Goal: Information Seeking & Learning: Learn about a topic

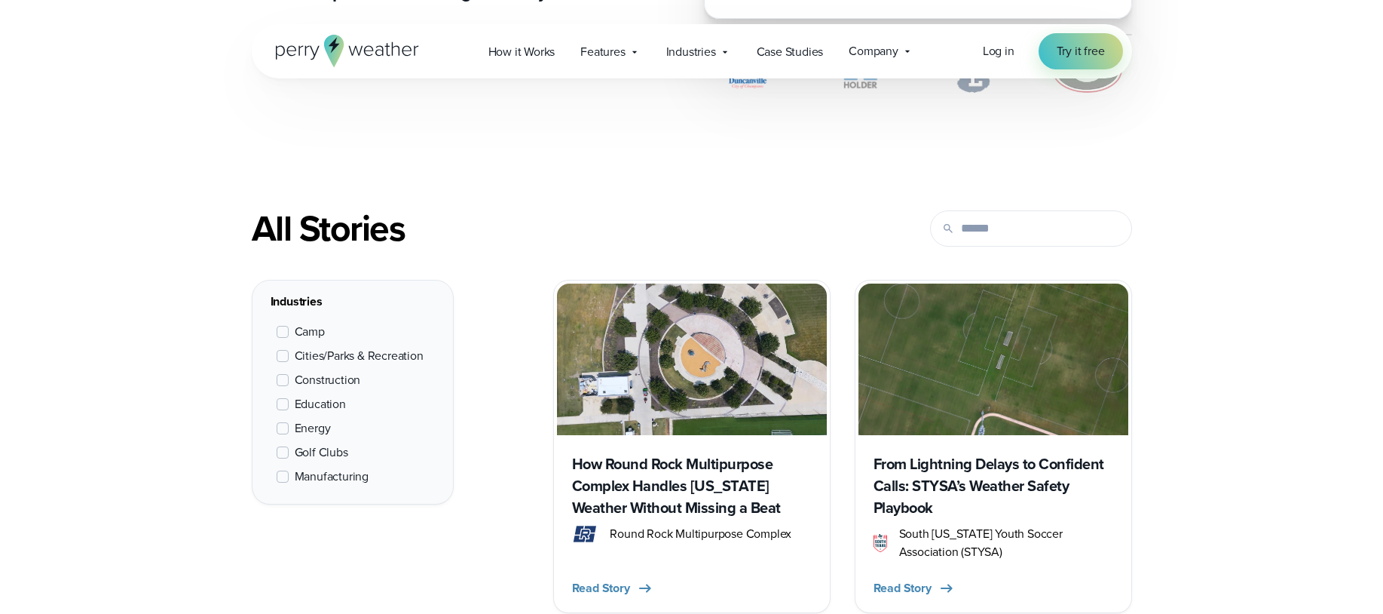
scroll to position [519, 0]
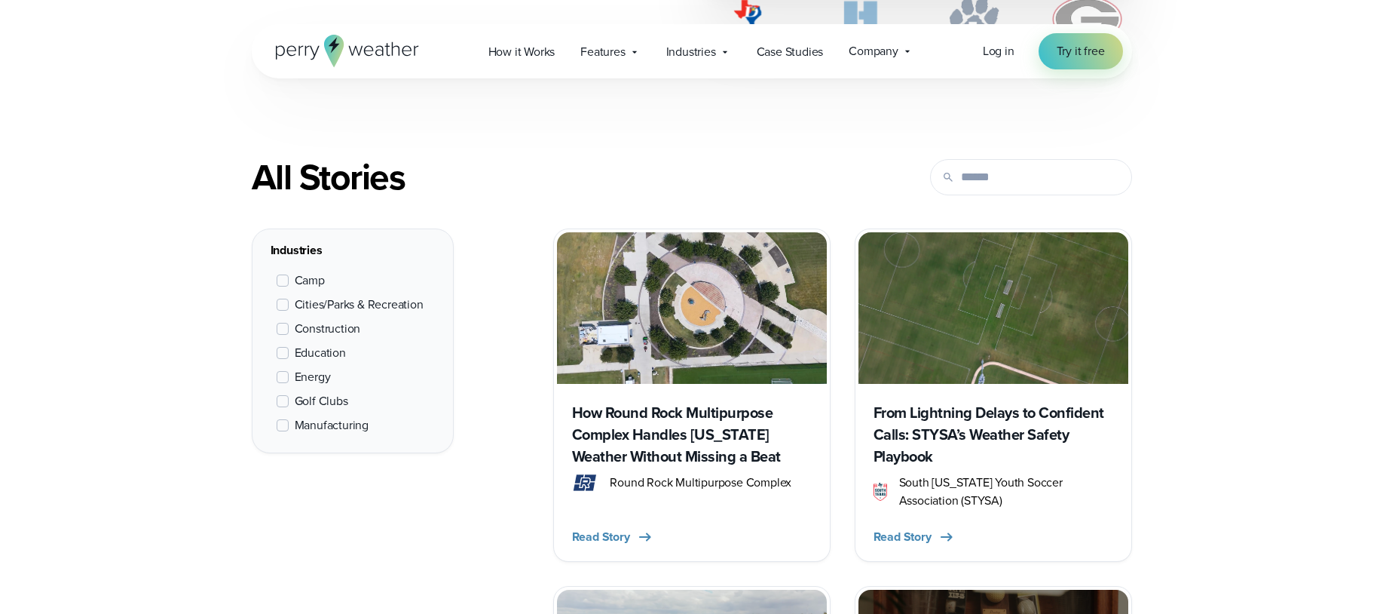
click at [305, 355] on span "Education" at bounding box center [320, 353] width 51 height 18
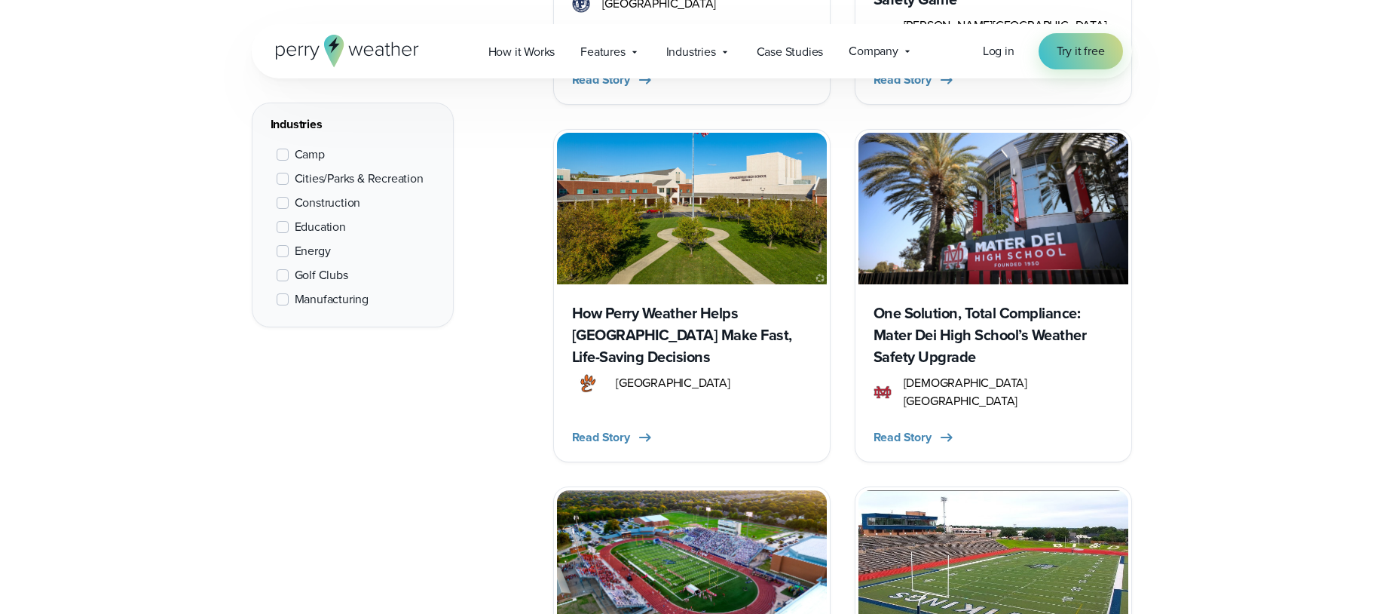
scroll to position [1954, 0]
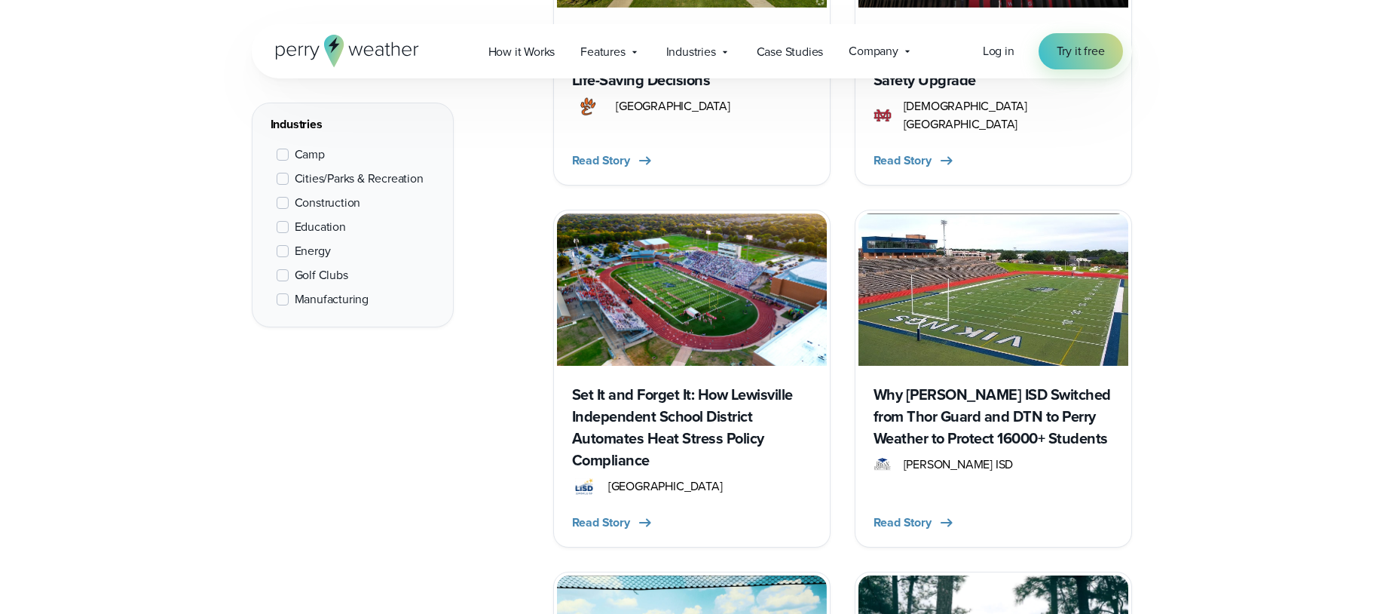
click at [933, 268] on img at bounding box center [994, 289] width 270 height 152
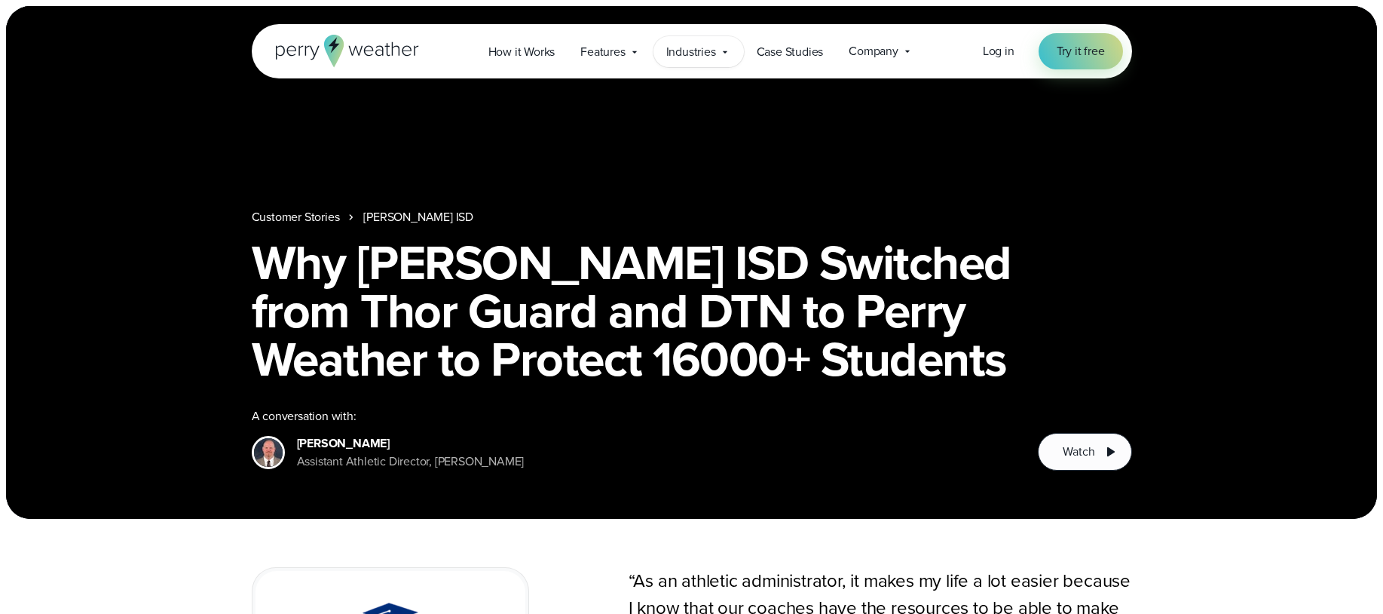
click at [676, 47] on span "Industries" at bounding box center [691, 52] width 50 height 18
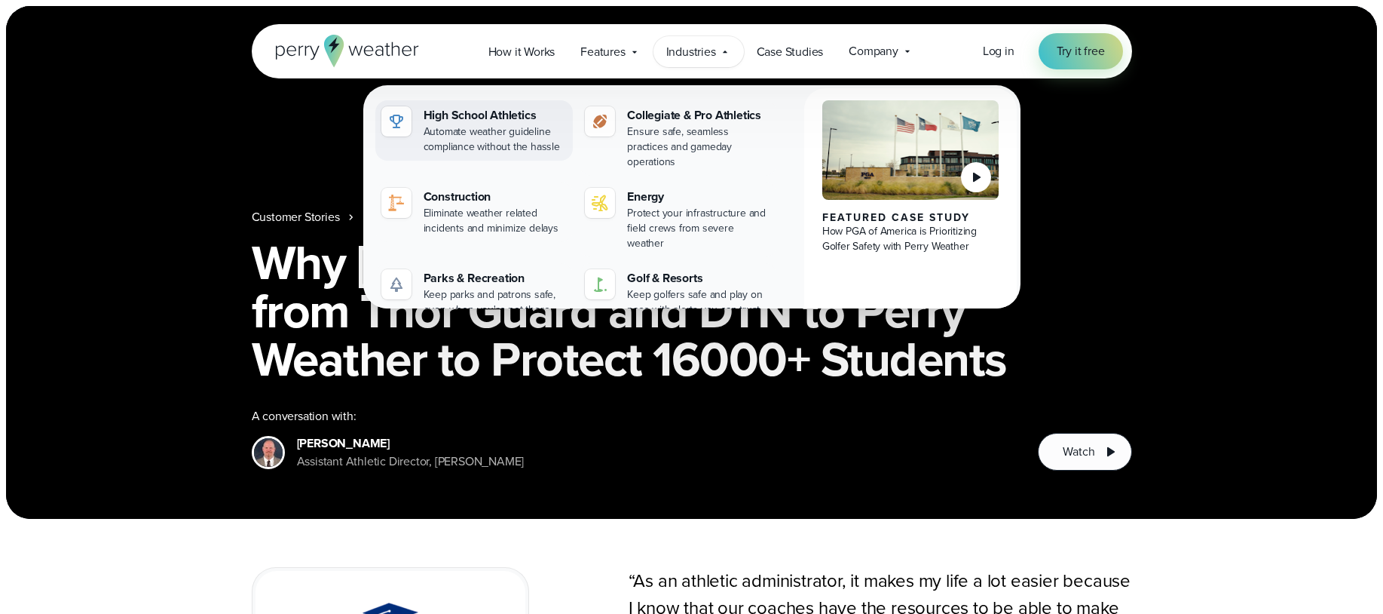
click at [455, 120] on div "High School Athletics" at bounding box center [496, 115] width 144 height 18
